Goal: Task Accomplishment & Management: Manage account settings

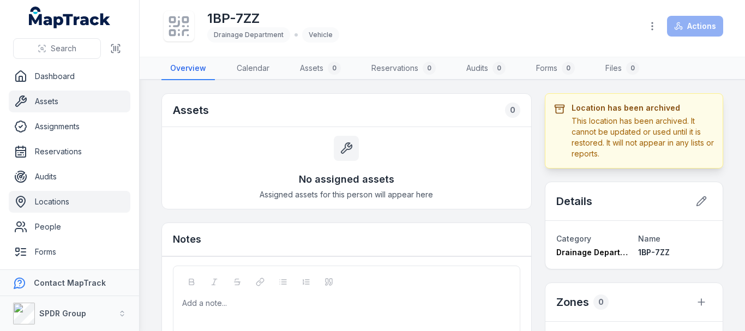
click at [74, 106] on link "Assets" at bounding box center [70, 102] width 122 height 22
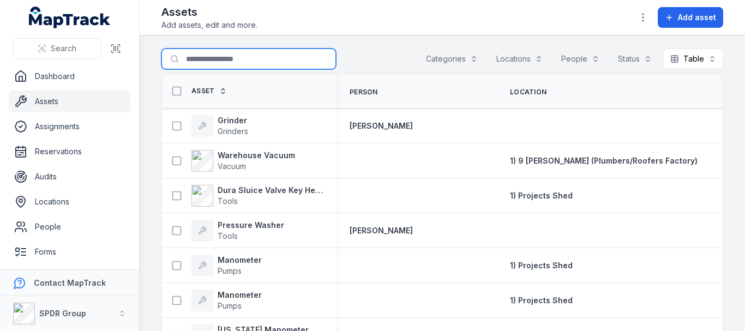
click at [190, 69] on input "Search for assets" at bounding box center [249, 59] width 175 height 21
type input "*******"
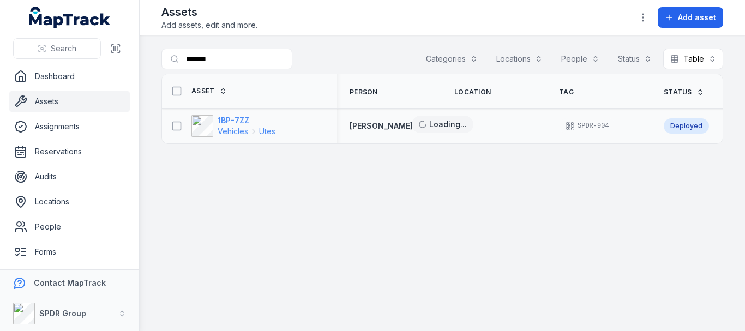
click at [235, 118] on strong "1BP-7ZZ" at bounding box center [247, 120] width 58 height 11
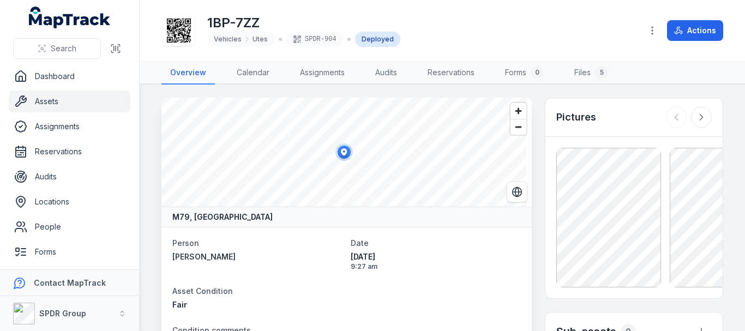
click at [325, 89] on main "M79, [GEOGRAPHIC_DATA] Person [PERSON_NAME] Date [DATE] 9:27 am Asset Condition…" at bounding box center [443, 208] width 606 height 247
click at [325, 76] on link "Assignments" at bounding box center [322, 73] width 62 height 23
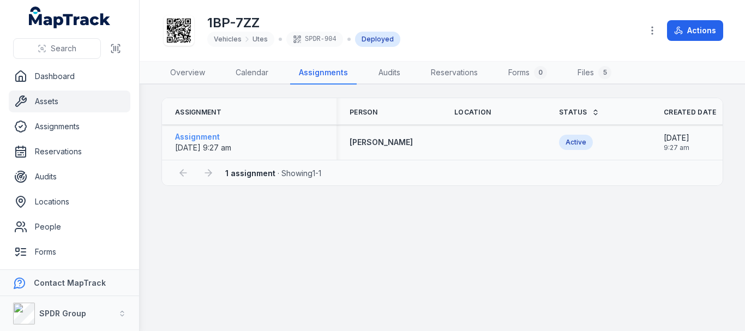
drag, startPoint x: 561, startPoint y: 143, endPoint x: 219, endPoint y: 134, distance: 342.3
click at [219, 134] on strong "Assignment" at bounding box center [203, 137] width 56 height 11
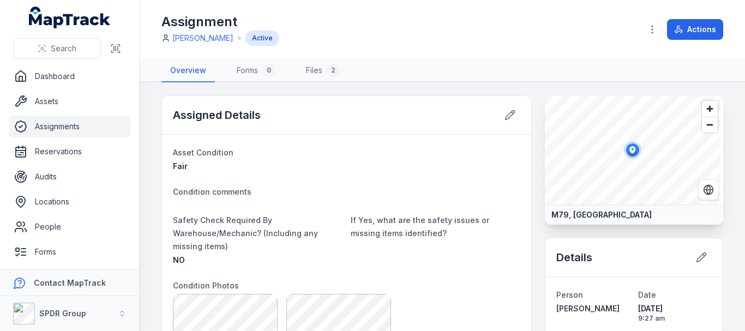
drag, startPoint x: 503, startPoint y: 120, endPoint x: 505, endPoint y: 151, distance: 31.2
click at [505, 151] on div "Assigned Details Asset Condition Fair Condition comments Safety Check Required …" at bounding box center [347, 284] width 371 height 378
click at [649, 31] on icon "button" at bounding box center [652, 29] width 11 height 11
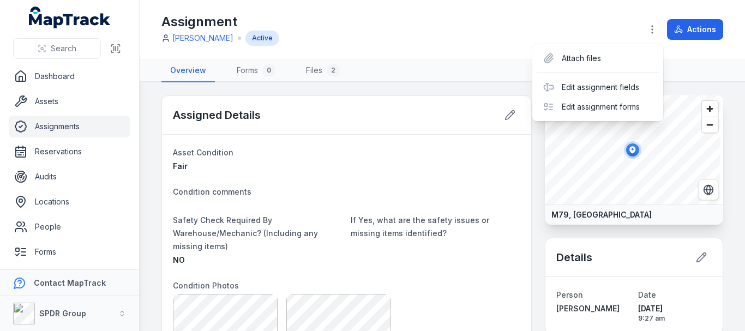
drag, startPoint x: 497, startPoint y: 74, endPoint x: 507, endPoint y: 100, distance: 28.9
click at [497, 74] on div "Toggle Navigation Assignment [PERSON_NAME] Active Actions Overview Forms 0 File…" at bounding box center [443, 165] width 606 height 331
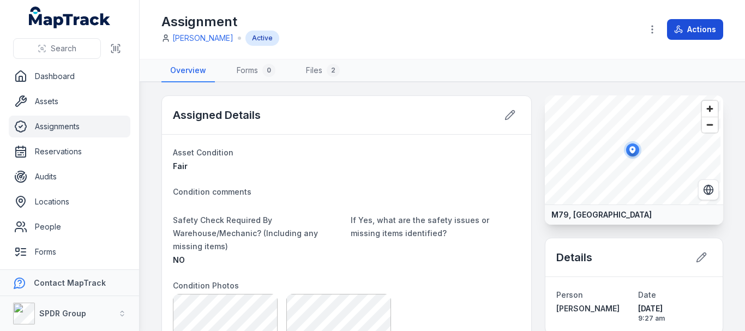
click at [687, 35] on button "Actions" at bounding box center [695, 29] width 56 height 21
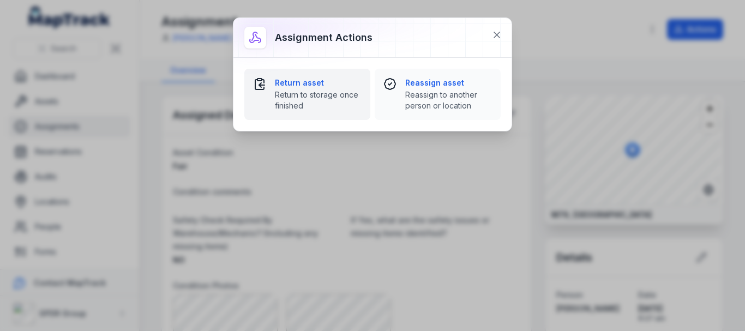
click at [296, 86] on strong "Return asset" at bounding box center [318, 82] width 87 height 11
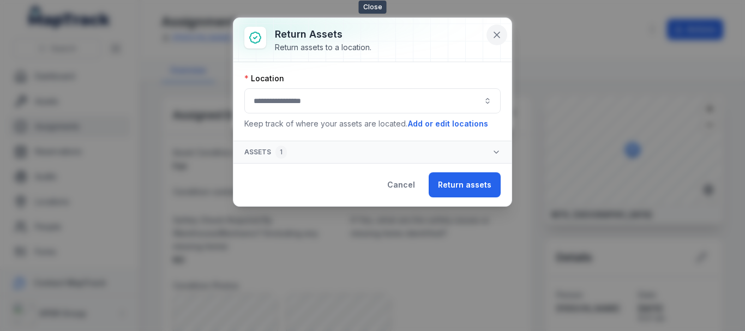
click at [499, 35] on icon at bounding box center [497, 34] width 11 height 11
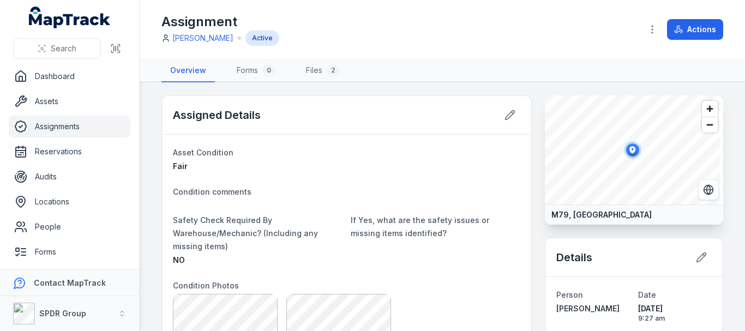
scroll to position [420, 0]
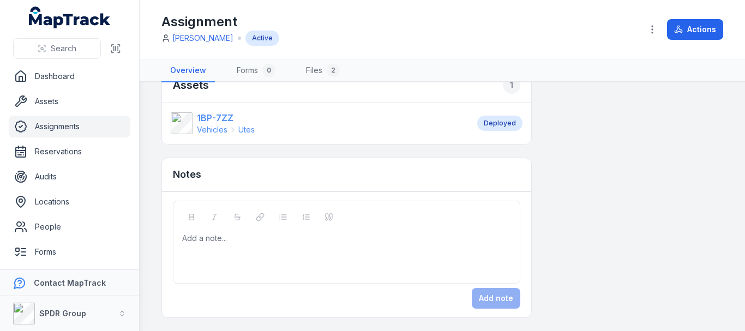
drag, startPoint x: 453, startPoint y: 129, endPoint x: 432, endPoint y: 131, distance: 21.3
click at [453, 129] on link "1BP-7ZZ Vehicles Utes" at bounding box center [319, 123] width 296 height 24
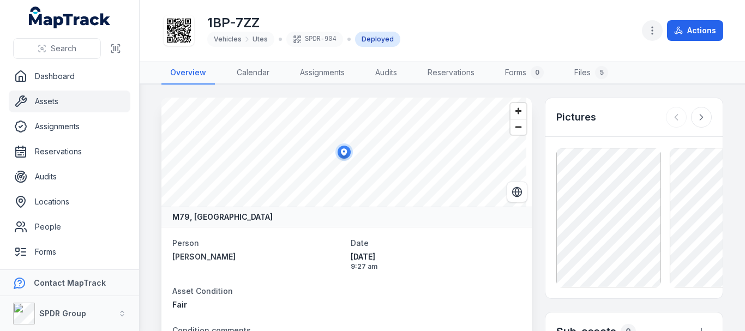
drag, startPoint x: 317, startPoint y: 75, endPoint x: 649, endPoint y: 28, distance: 335.6
click at [649, 28] on icon "button" at bounding box center [652, 30] width 11 height 11
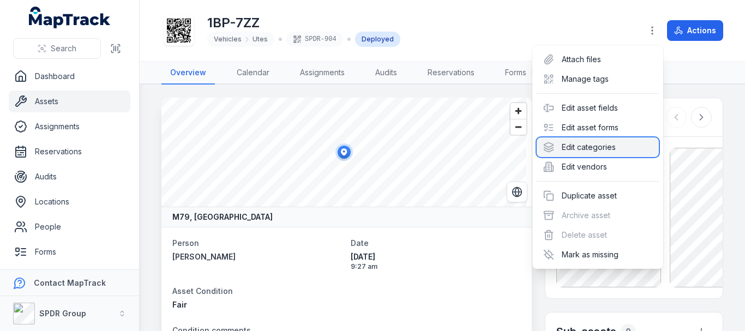
click at [636, 144] on div "Edit categories" at bounding box center [598, 148] width 122 height 20
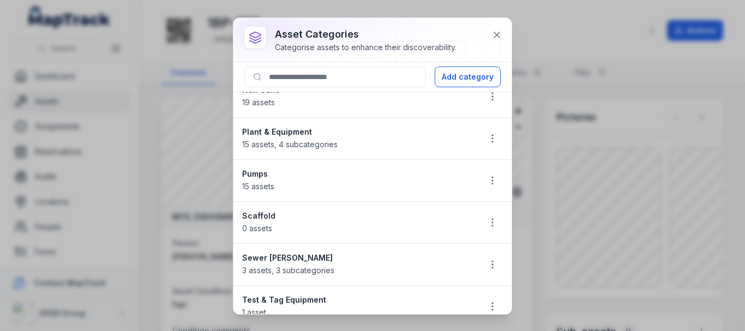
scroll to position [1037, 0]
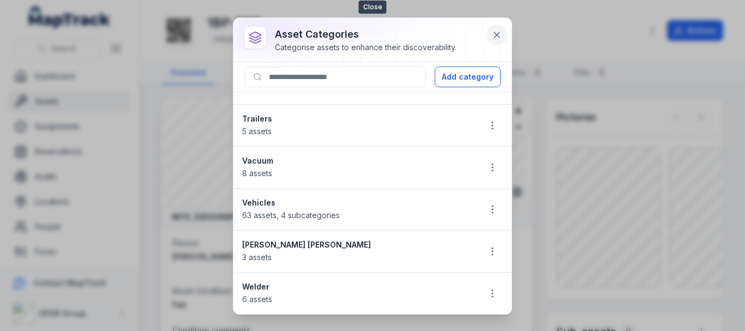
click at [496, 38] on icon at bounding box center [497, 34] width 11 height 11
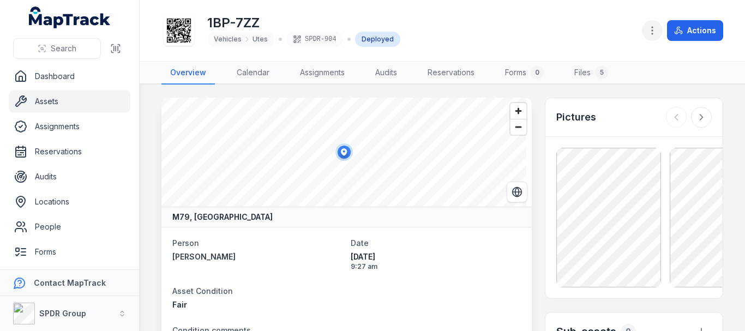
click at [654, 33] on icon "button" at bounding box center [652, 30] width 11 height 11
